Goal: Information Seeking & Learning: Learn about a topic

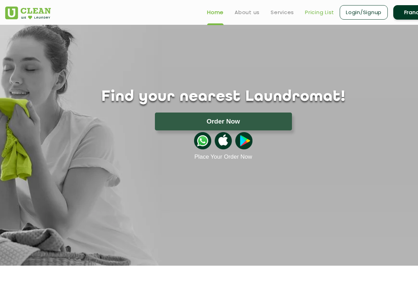
click at [322, 14] on link "Pricing List" at bounding box center [319, 12] width 29 height 8
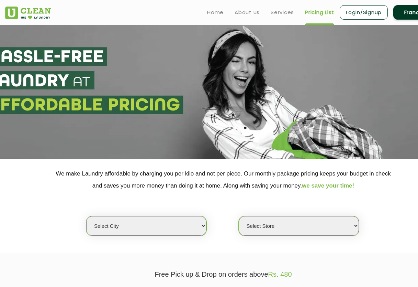
click at [183, 229] on select "Select city [GEOGRAPHIC_DATA] [GEOGRAPHIC_DATA] [GEOGRAPHIC_DATA] [GEOGRAPHIC_D…" at bounding box center [146, 226] width 120 height 20
select select "2"
click at [86, 216] on select "Select city [GEOGRAPHIC_DATA] [GEOGRAPHIC_DATA] [GEOGRAPHIC_DATA] [GEOGRAPHIC_D…" at bounding box center [146, 226] width 120 height 20
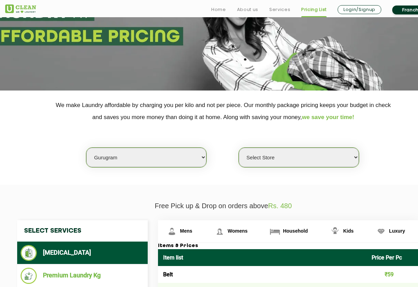
scroll to position [69, 0]
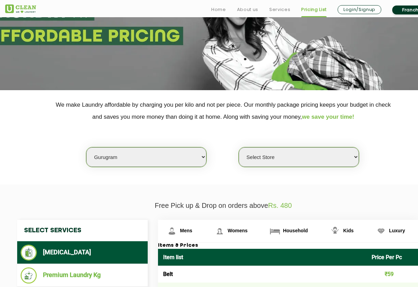
click at [317, 154] on select "Select Store [GEOGRAPHIC_DATA] Sector 66 [GEOGRAPHIC_DATA] Phase [GEOGRAPHIC_DA…" at bounding box center [299, 157] width 120 height 20
select select "295"
click at [239, 147] on select "Select Store [GEOGRAPHIC_DATA] Sector 66 [GEOGRAPHIC_DATA] Phase [GEOGRAPHIC_DA…" at bounding box center [299, 157] width 120 height 20
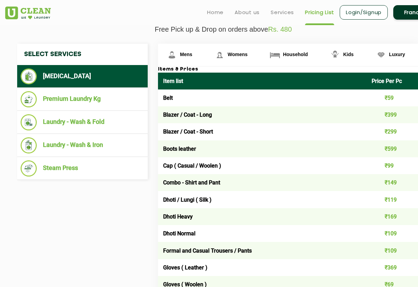
scroll to position [241, 0]
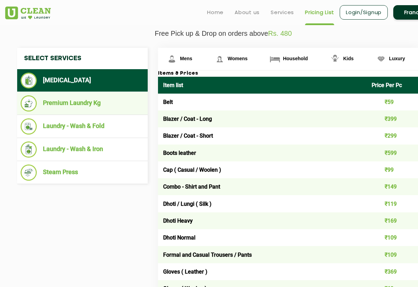
click at [91, 100] on li "Premium Laundry Kg" at bounding box center [83, 103] width 124 height 16
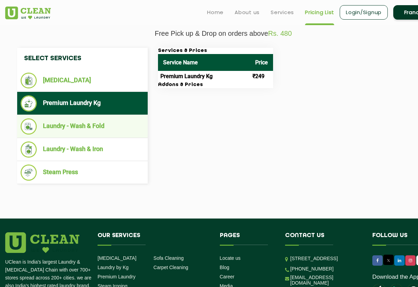
click at [69, 124] on li "Laundry - Wash & Fold" at bounding box center [83, 126] width 124 height 16
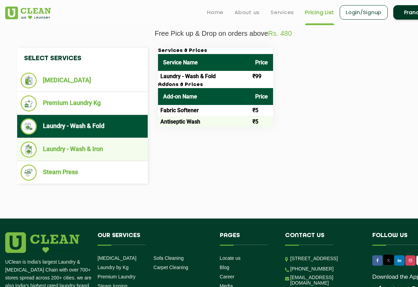
click at [72, 150] on li "Laundry - Wash & Iron" at bounding box center [83, 149] width 124 height 16
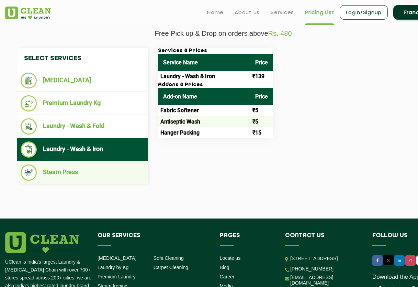
click at [68, 172] on li "Steam Press" at bounding box center [83, 172] width 124 height 16
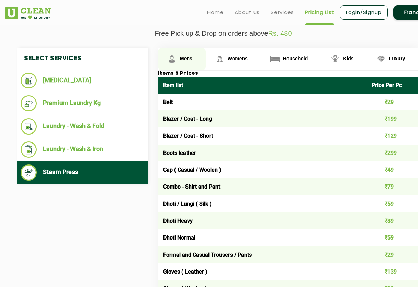
click at [172, 59] on img at bounding box center [172, 59] width 12 height 12
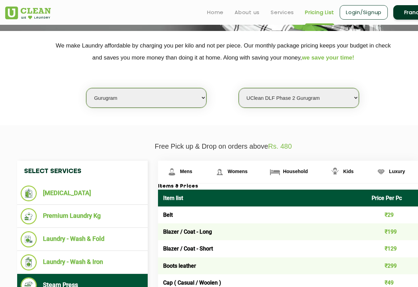
scroll to position [0, 0]
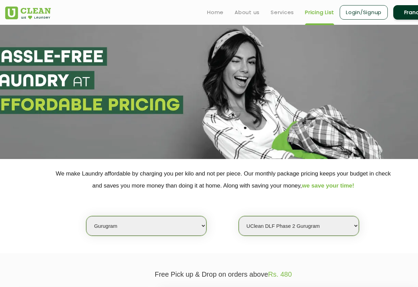
click at [162, 227] on select "Select city [GEOGRAPHIC_DATA] [GEOGRAPHIC_DATA] [GEOGRAPHIC_DATA] [GEOGRAPHIC_D…" at bounding box center [146, 226] width 120 height 20
select select "1"
click at [86, 216] on select "Select city [GEOGRAPHIC_DATA] [GEOGRAPHIC_DATA] [GEOGRAPHIC_DATA] [GEOGRAPHIC_D…" at bounding box center [146, 226] width 120 height 20
click at [276, 230] on select "Select Store [GEOGRAPHIC_DATA] [GEOGRAPHIC_DATA] 2 [GEOGRAPHIC_DATA] [PERSON_NA…" at bounding box center [299, 226] width 120 height 20
click at [408, 231] on div "Select city [GEOGRAPHIC_DATA] [GEOGRAPHIC_DATA] [GEOGRAPHIC_DATA] [GEOGRAPHIC_D…" at bounding box center [223, 213] width 447 height 44
